Goal: Task Accomplishment & Management: Use online tool/utility

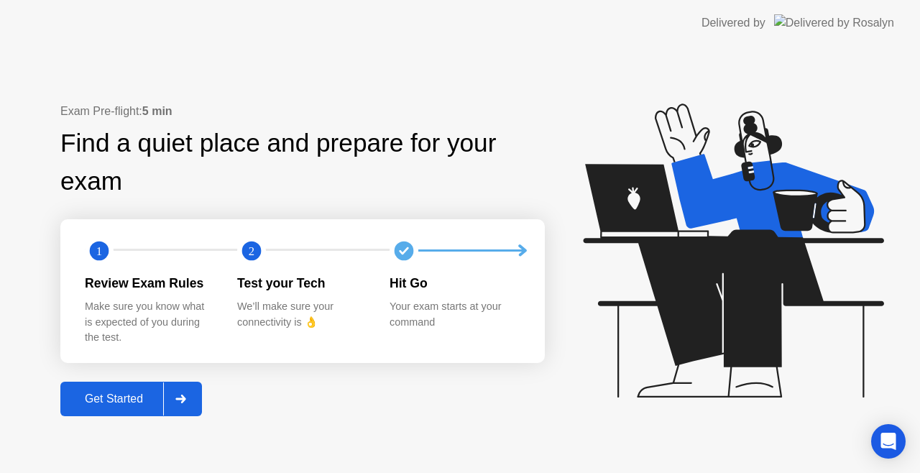
click at [88, 405] on div "Get Started" at bounding box center [114, 399] width 98 height 13
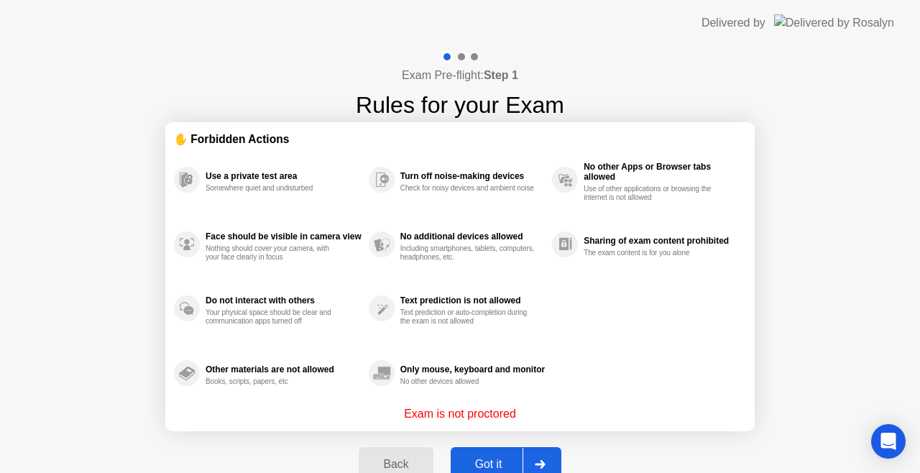
click at [490, 453] on button "Got it" at bounding box center [506, 464] width 111 height 35
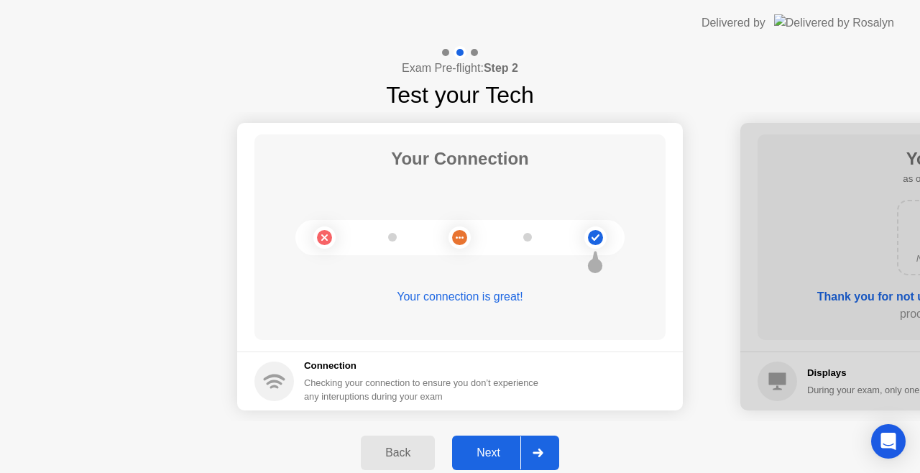
click at [490, 453] on div "Next" at bounding box center [488, 452] width 64 height 13
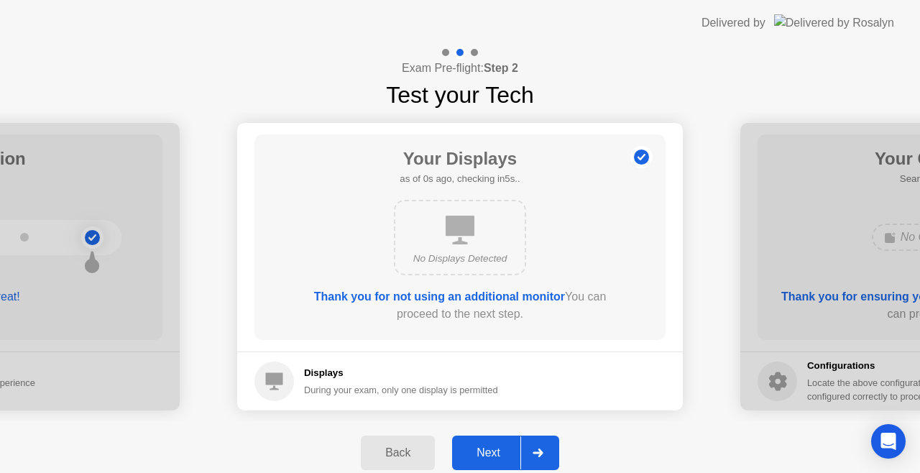
click at [490, 453] on div "Next" at bounding box center [488, 452] width 64 height 13
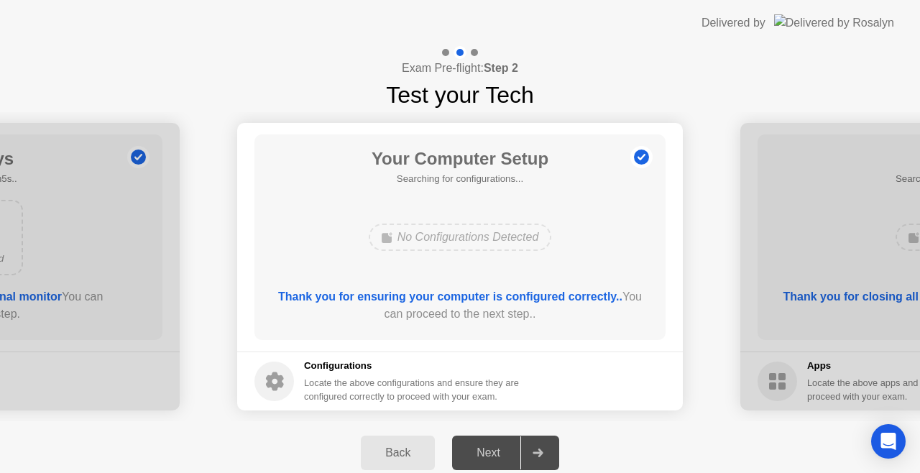
click at [490, 453] on div "Next" at bounding box center [488, 452] width 64 height 13
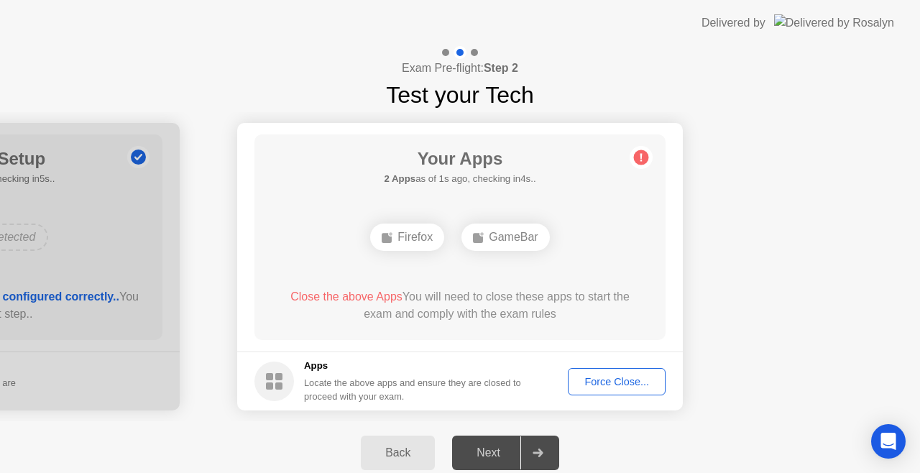
click at [594, 377] on div "Force Close..." at bounding box center [617, 382] width 88 height 12
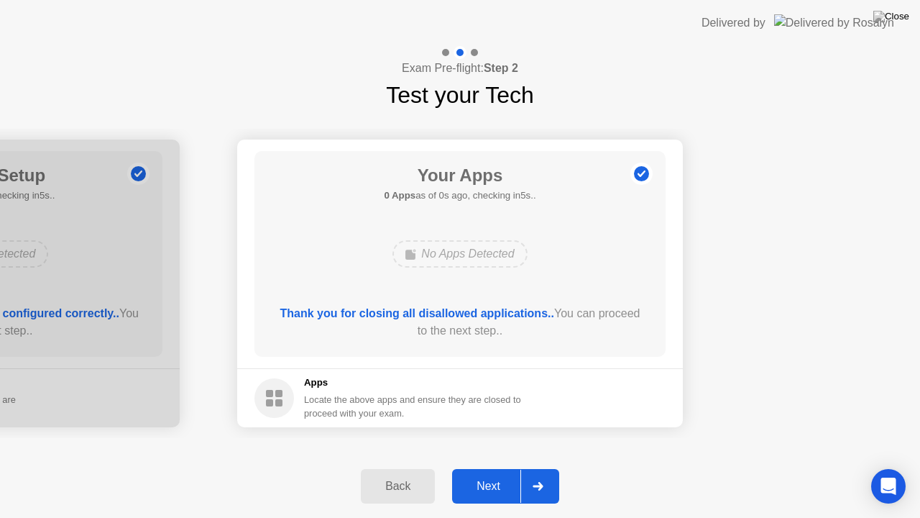
click at [492, 472] on div "Next" at bounding box center [488, 486] width 64 height 13
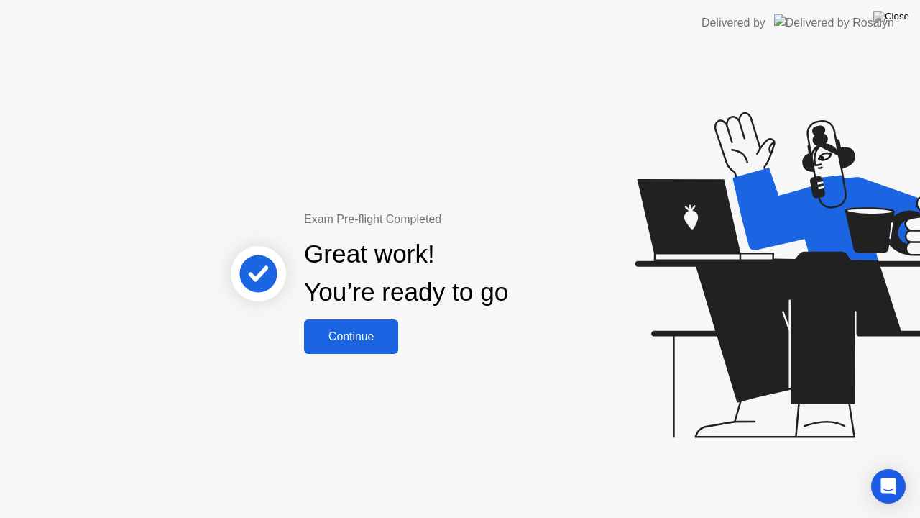
click at [329, 339] on div "Continue" at bounding box center [351, 336] width 86 height 13
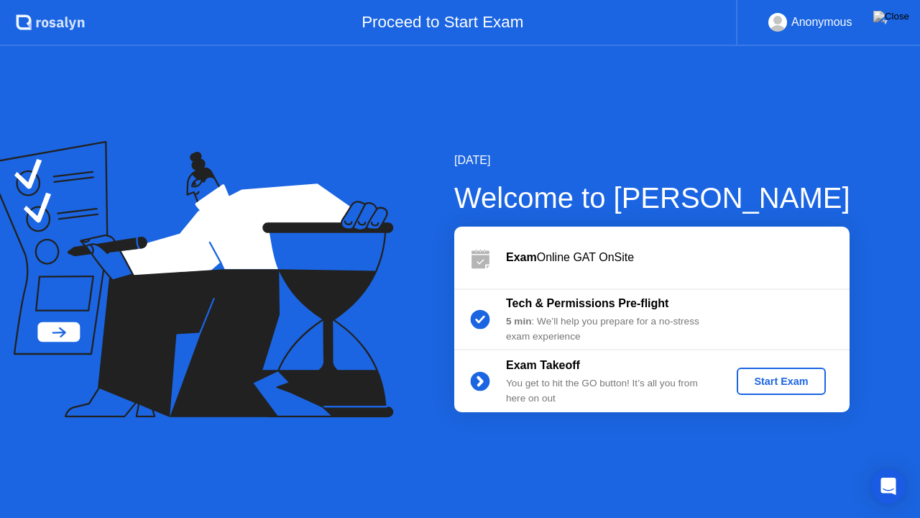
click at [792, 375] on div "Start Exam" at bounding box center [781, 381] width 77 height 12
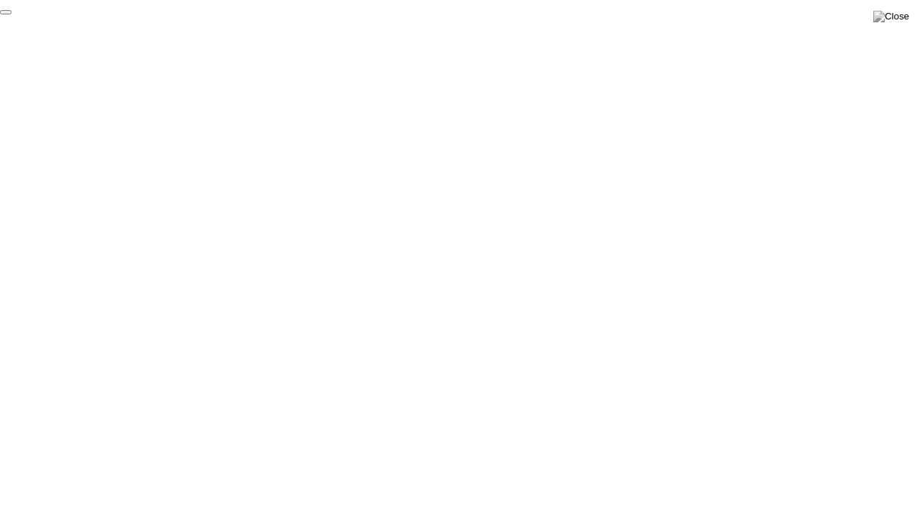
click at [12, 14] on button "End Proctoring Session" at bounding box center [6, 12] width 12 height 4
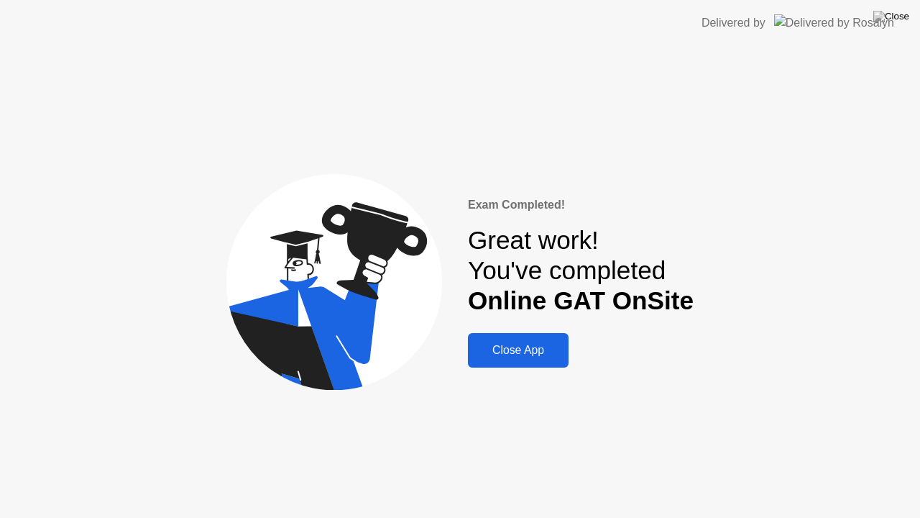
click at [516, 359] on button "Close App" at bounding box center [518, 350] width 101 height 35
